Goal: Navigation & Orientation: Find specific page/section

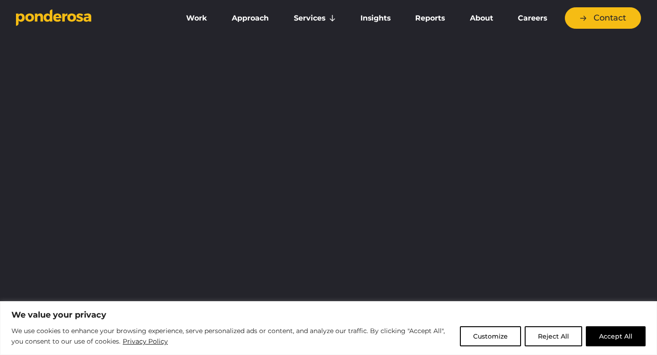
click at [560, 338] on button "Reject All" at bounding box center [553, 336] width 57 height 20
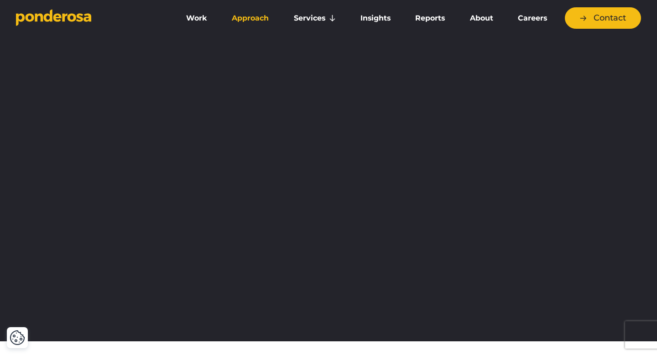
click at [262, 19] on link "Approach" at bounding box center [250, 18] width 58 height 19
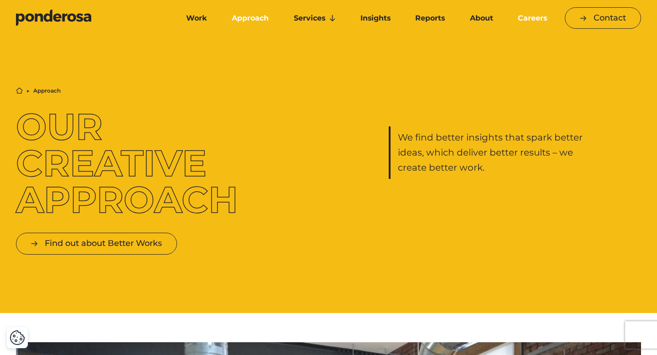
click at [521, 18] on link "Careers" at bounding box center [532, 18] width 50 height 19
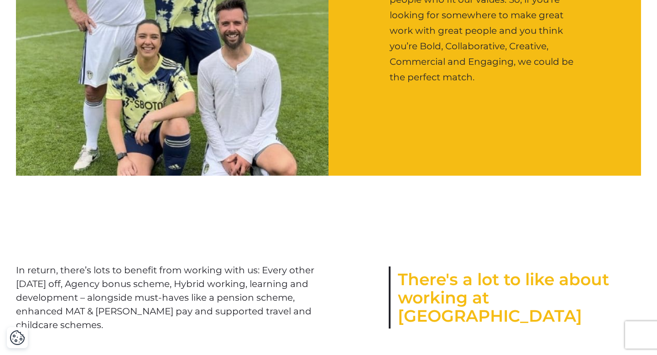
scroll to position [1256, 0]
